Goal: Check status

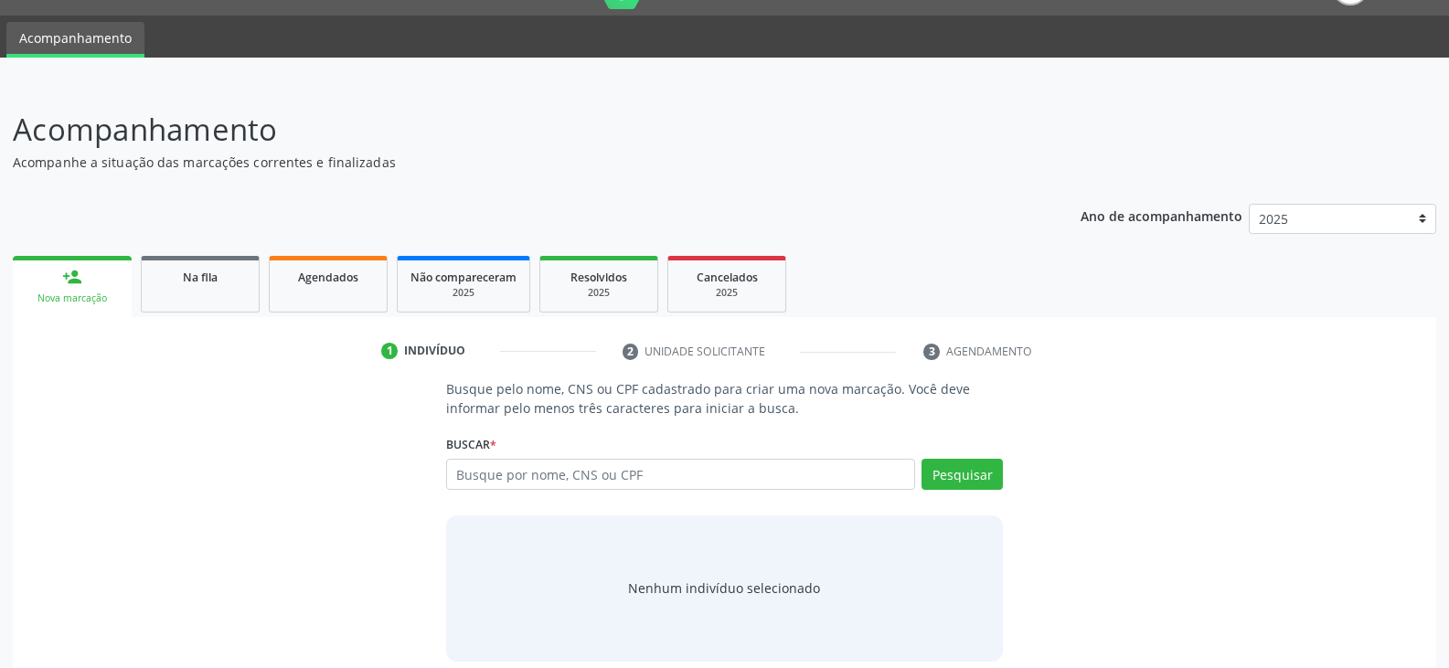
scroll to position [62, 0]
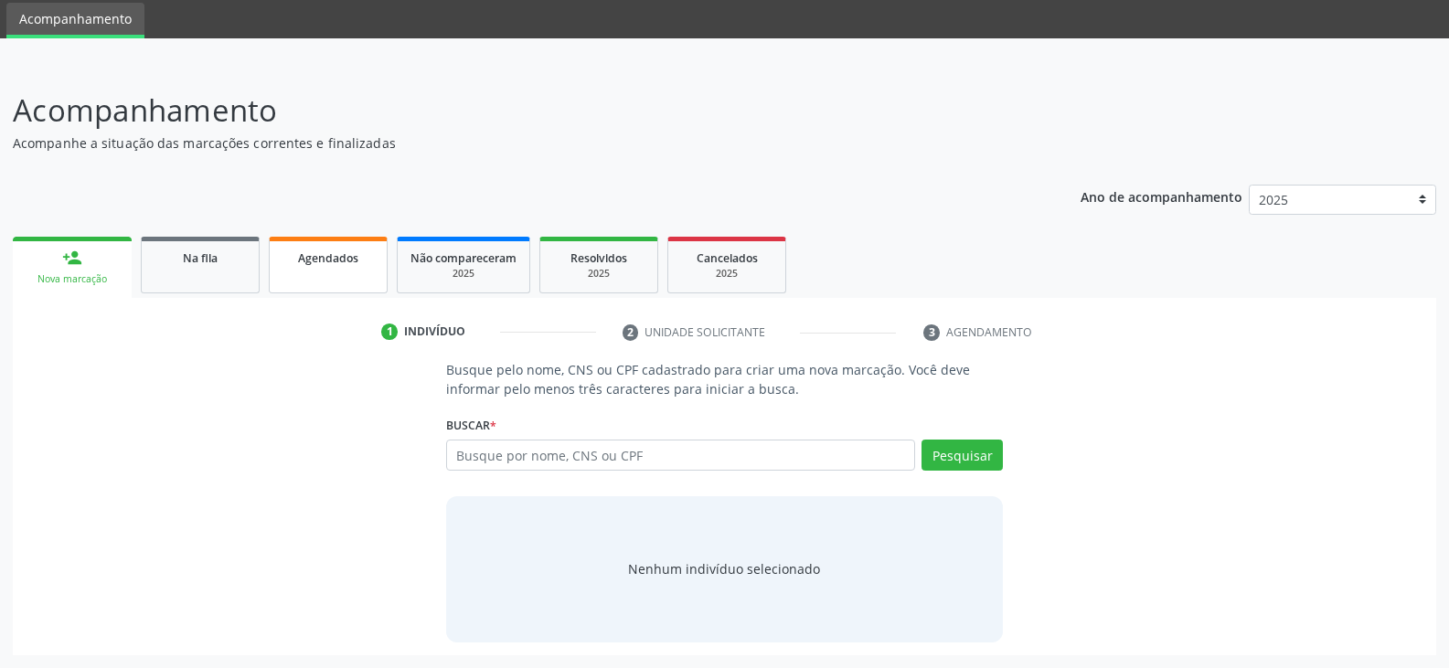
click at [345, 273] on link "Agendados" at bounding box center [328, 265] width 119 height 57
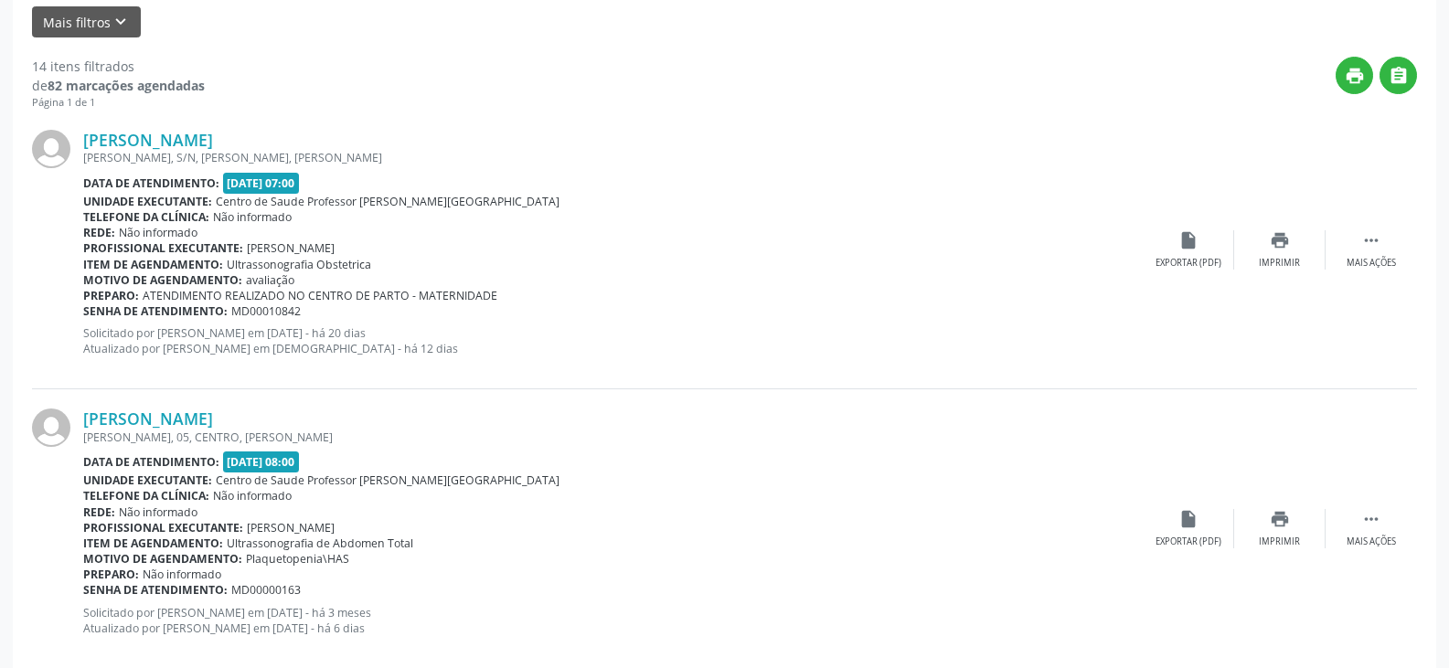
scroll to position [0, 0]
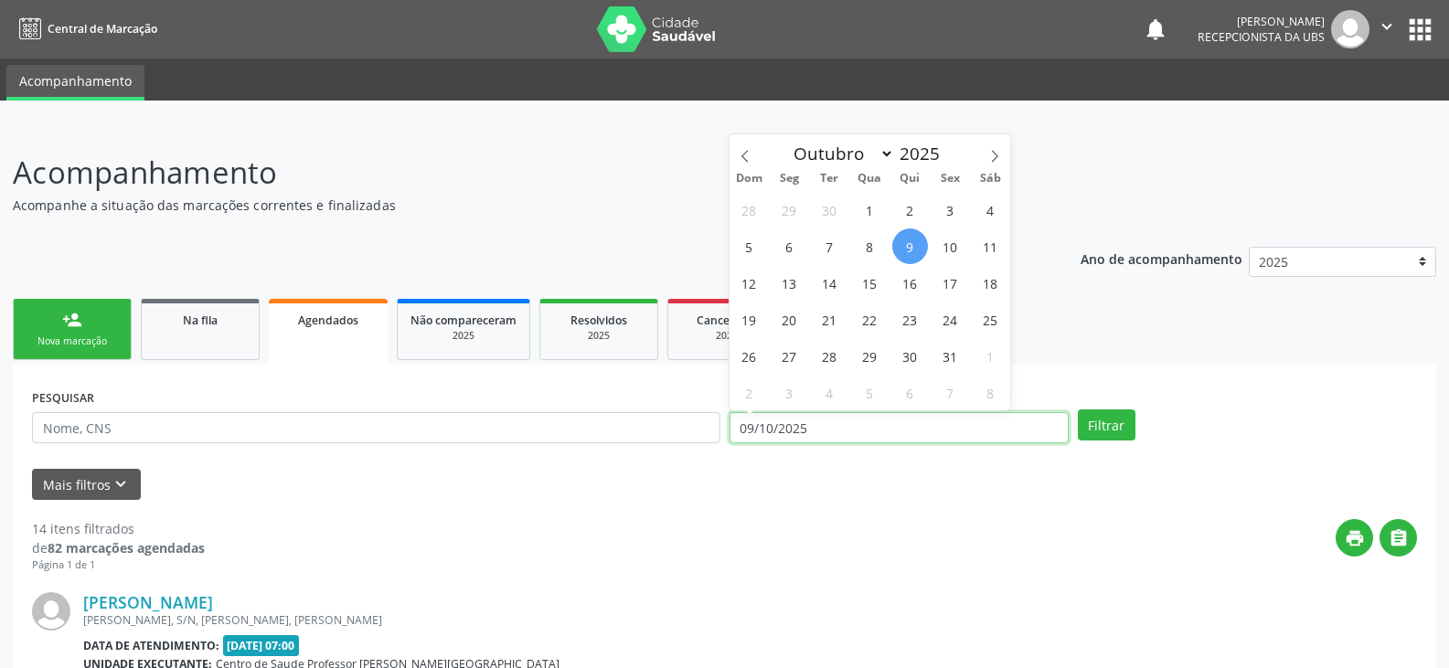
click at [740, 425] on input "09/10/2025" at bounding box center [898, 427] width 339 height 31
drag, startPoint x: 868, startPoint y: 218, endPoint x: 880, endPoint y: 231, distance: 18.1
click at [880, 231] on div "28 29 30 1 2 3 4 5 6 7 8 9 10 11 12 13 14 15 16 17 18 19 20 21 22 23 24 25 26 2…" at bounding box center [870, 300] width 282 height 219
click at [1189, 161] on header "Acompanhamento Acompanhe a situação das marcações correntes e finalizadas Relat…" at bounding box center [724, 182] width 1423 height 65
select select "9"
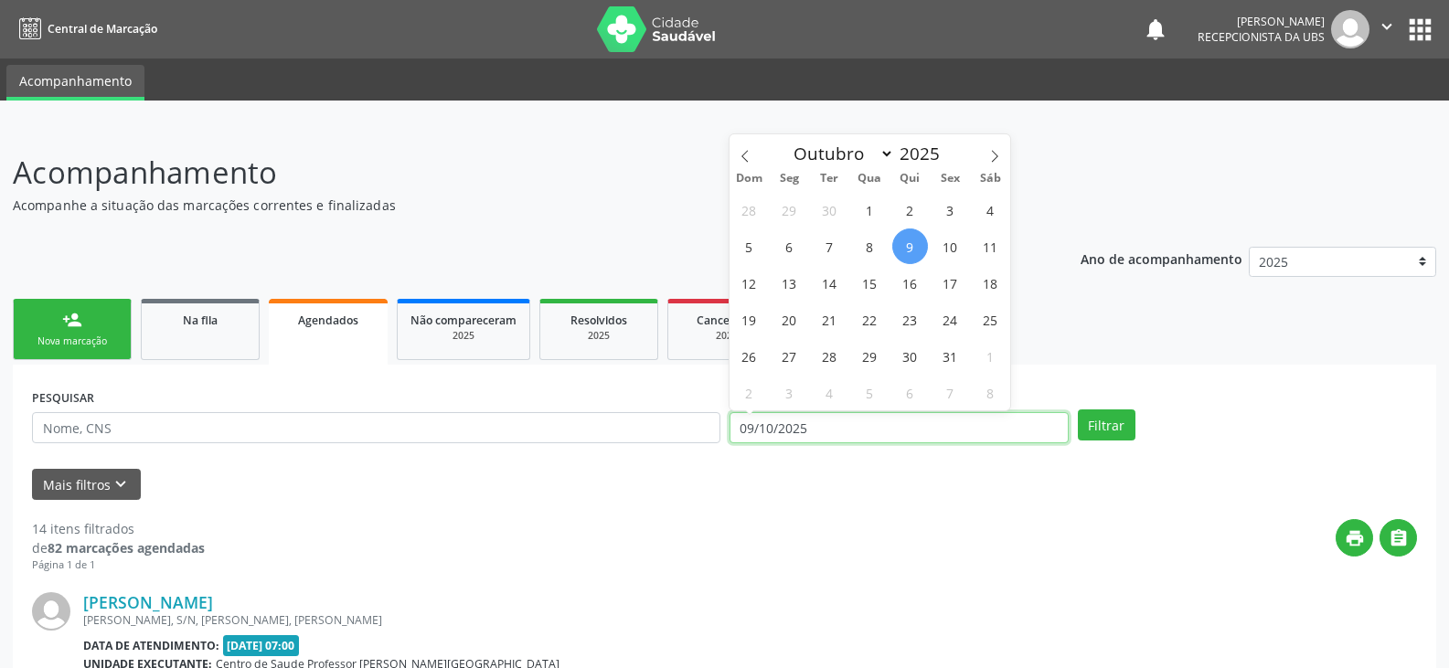
click at [742, 434] on input "09/10/2025" at bounding box center [898, 427] width 339 height 31
click at [869, 209] on span "1" at bounding box center [870, 210] width 36 height 36
type input "01/10/2025"
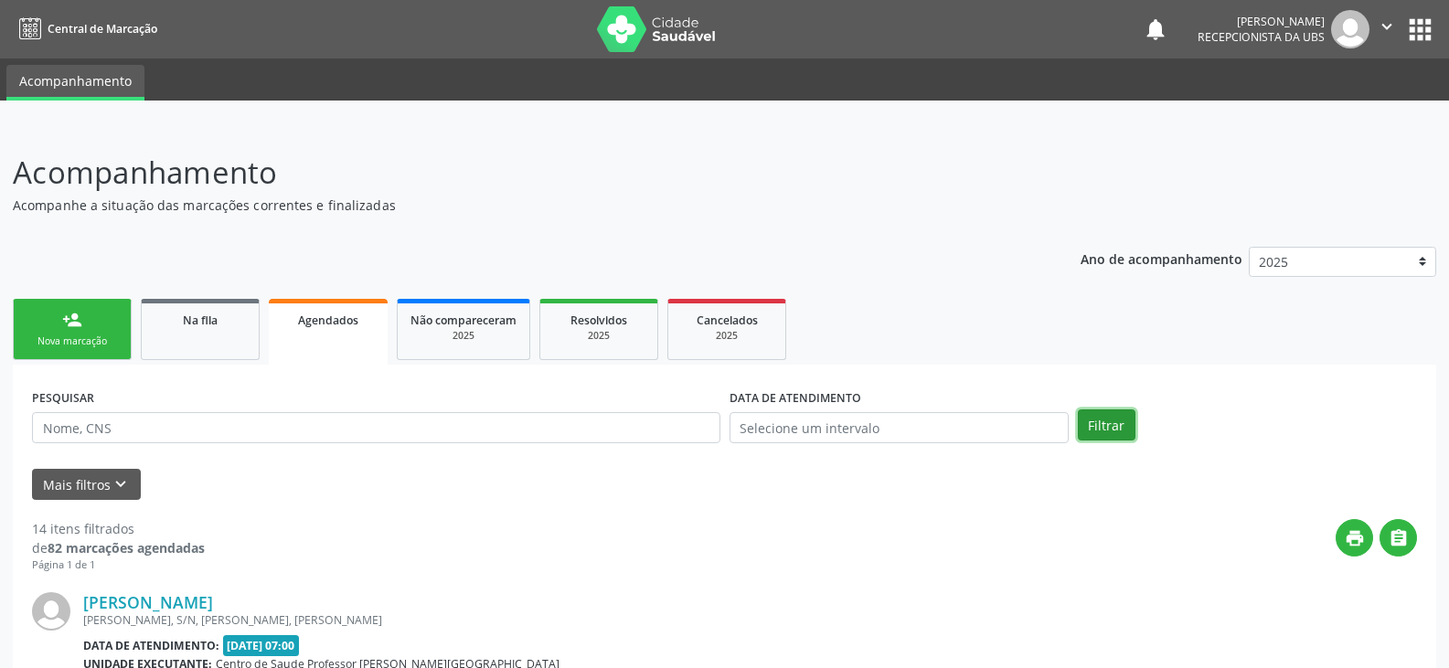
click at [1101, 422] on button "Filtrar" at bounding box center [1107, 424] width 58 height 31
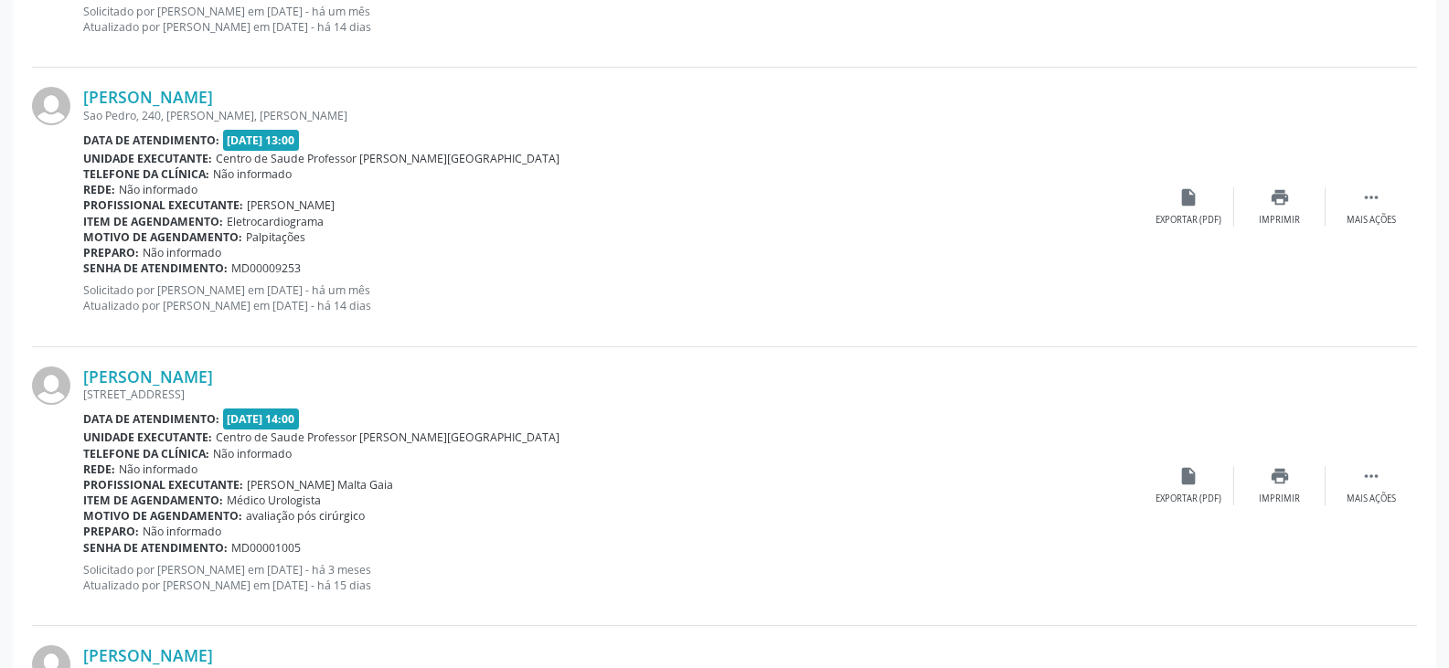
scroll to position [4160, 0]
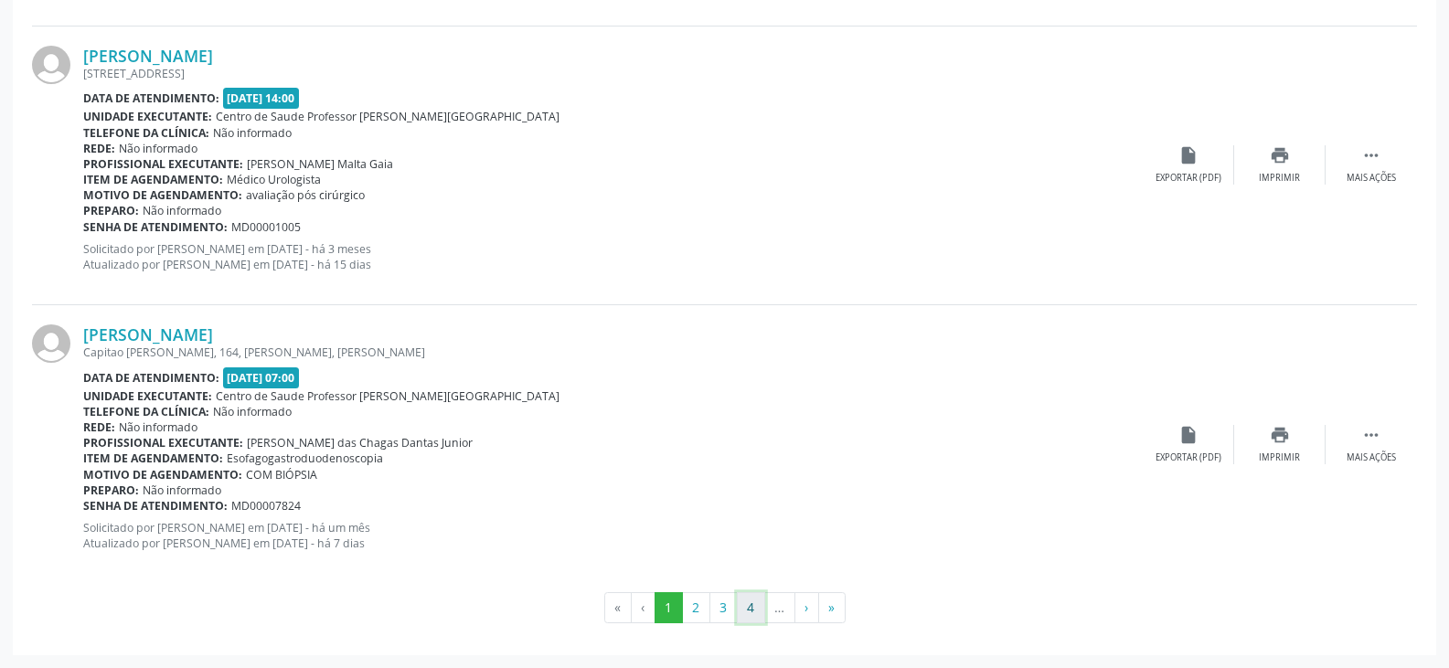
click at [745, 604] on button "4" at bounding box center [751, 607] width 28 height 31
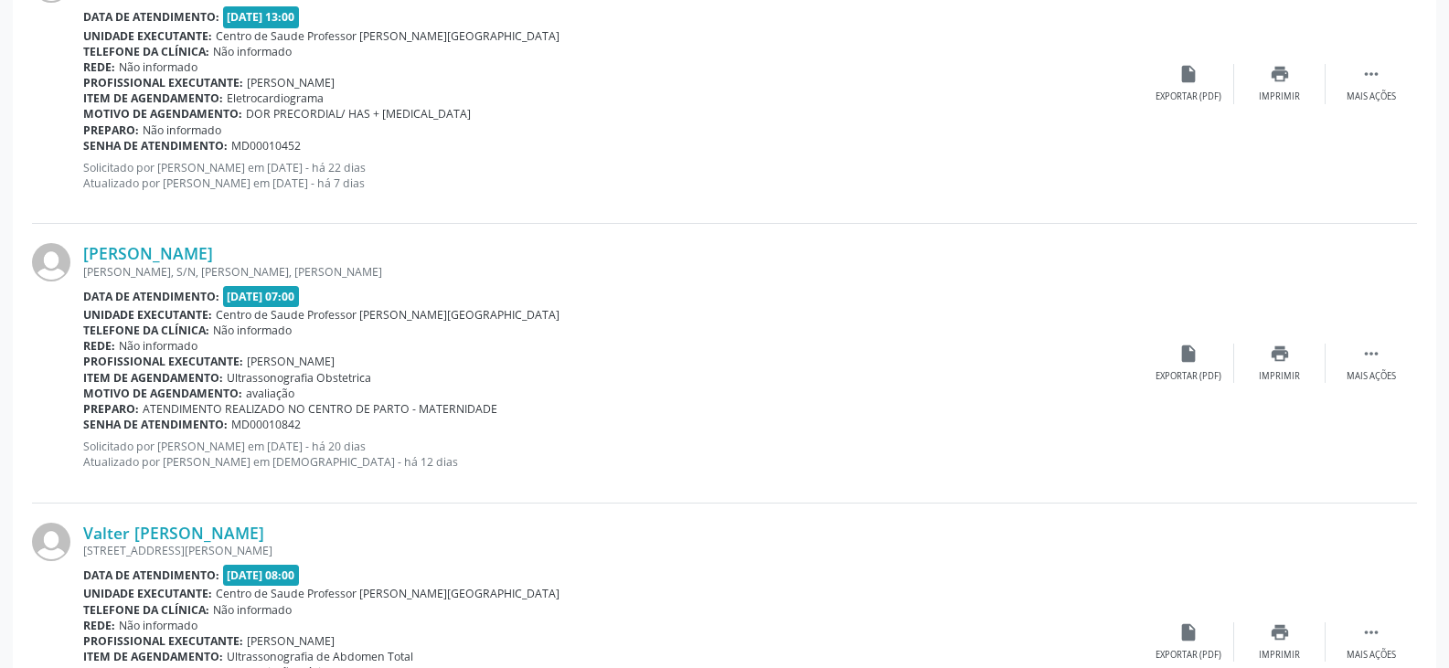
scroll to position [4198, 0]
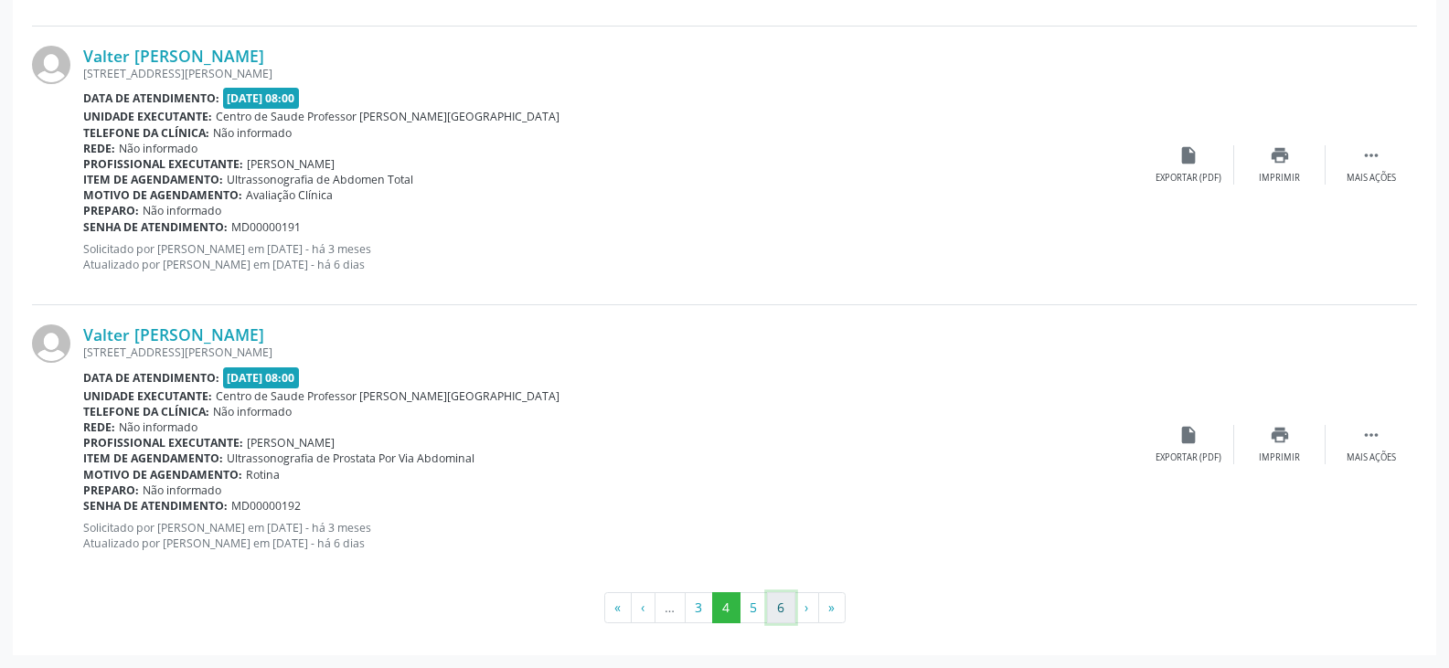
click at [783, 604] on button "6" at bounding box center [781, 607] width 28 height 31
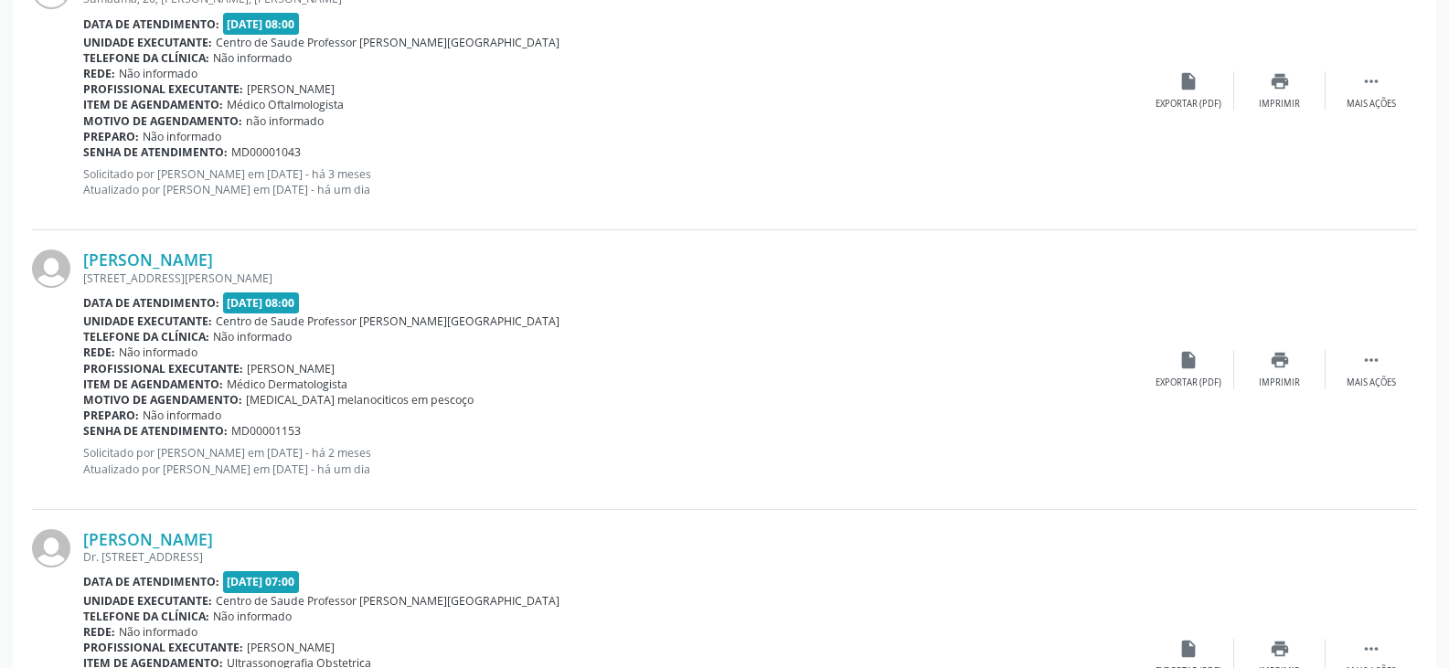
scroll to position [1965, 0]
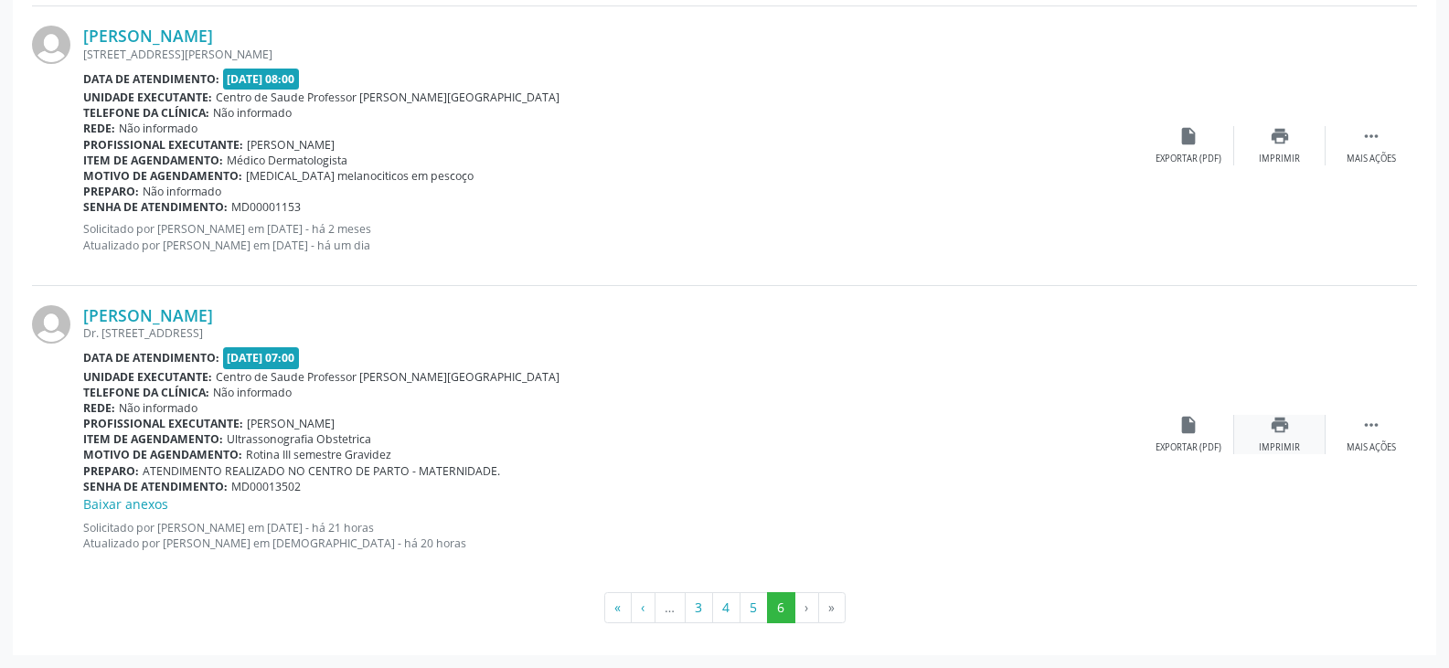
click at [1271, 432] on icon "print" at bounding box center [1280, 425] width 20 height 20
